Goal: Navigation & Orientation: Find specific page/section

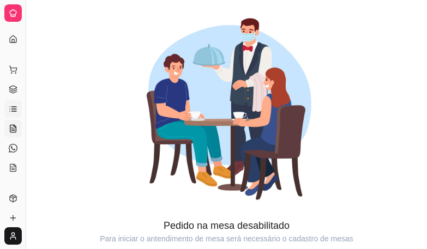
click at [11, 108] on icon at bounding box center [13, 109] width 9 height 9
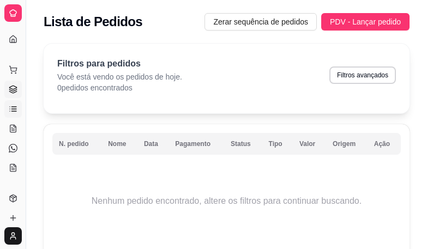
click at [11, 90] on icon at bounding box center [13, 89] width 9 height 9
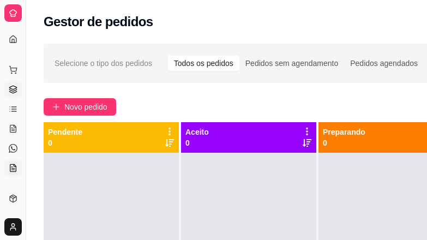
click at [11, 167] on icon at bounding box center [13, 168] width 9 height 9
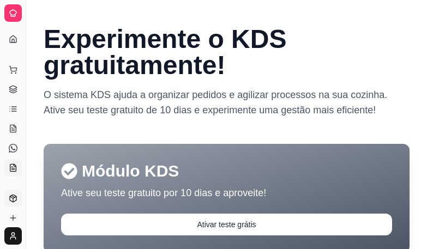
click at [10, 197] on icon at bounding box center [13, 198] width 9 height 9
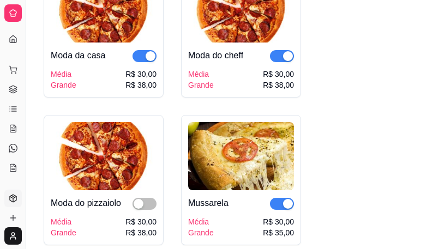
scroll to position [1744, 0]
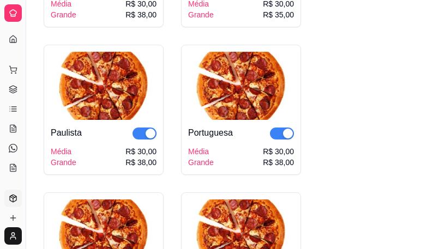
click at [11, 44] on div "Dia a dia" at bounding box center [12, 52] width 17 height 17
click at [12, 44] on div "Dia a dia" at bounding box center [12, 52] width 17 height 17
click at [11, 82] on link "Gestor de Pedidos" at bounding box center [12, 89] width 17 height 17
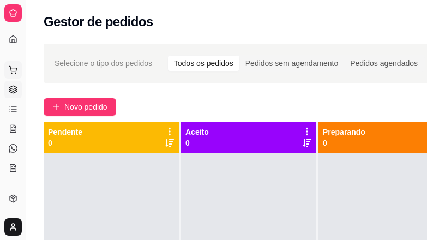
click at [11, 70] on icon at bounding box center [12, 68] width 7 height 5
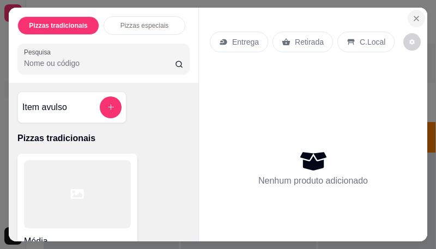
click at [414, 16] on icon "Close" at bounding box center [416, 18] width 4 height 4
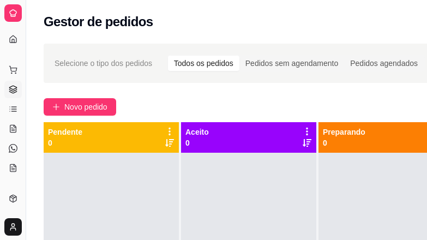
click at [13, 44] on div "Dia a dia" at bounding box center [12, 52] width 17 height 17
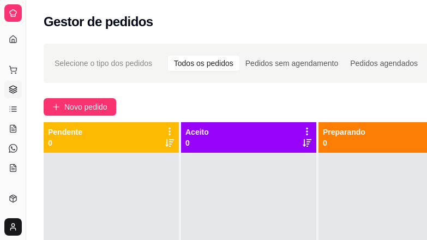
click at [13, 44] on div "Dia a dia" at bounding box center [12, 52] width 17 height 17
click at [11, 13] on icon at bounding box center [13, 13] width 9 height 9
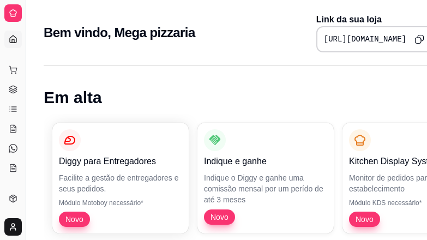
click at [10, 37] on icon at bounding box center [13, 39] width 9 height 9
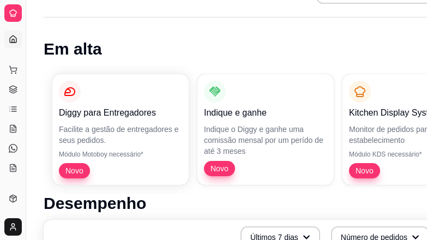
scroll to position [5, 0]
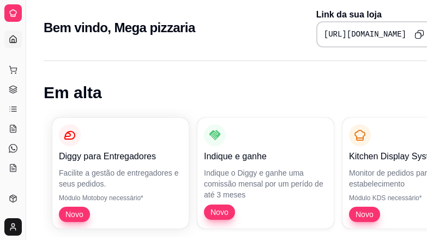
click at [7, 38] on link "Dashboard" at bounding box center [12, 39] width 17 height 17
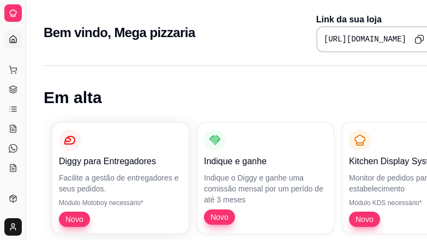
click at [9, 39] on icon at bounding box center [13, 39] width 9 height 9
click at [10, 13] on icon at bounding box center [13, 13] width 7 height 7
